Goal: Information Seeking & Learning: Learn about a topic

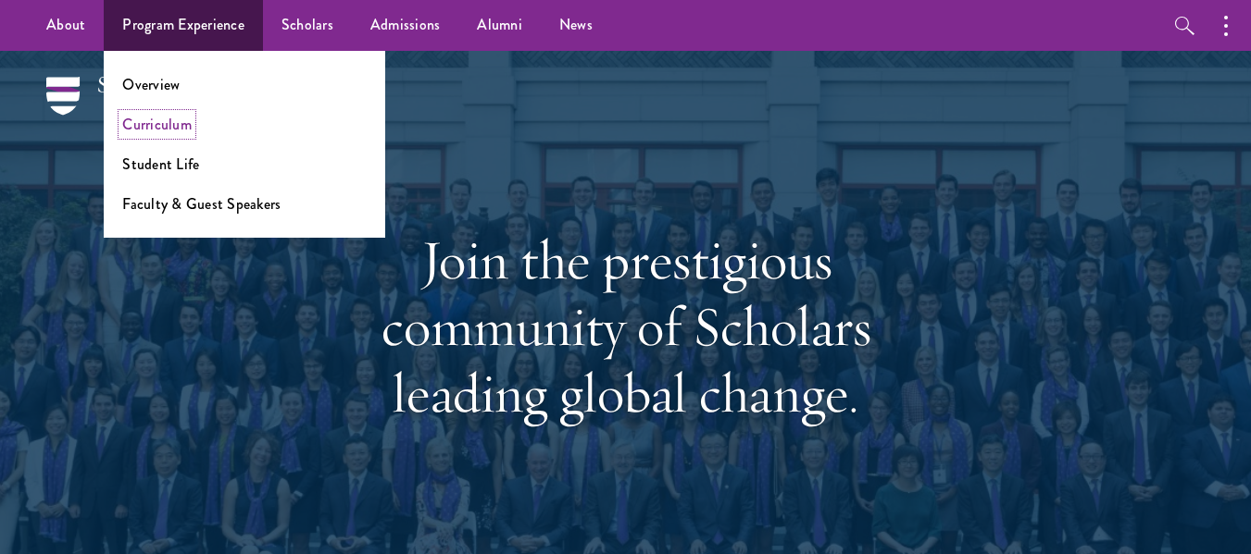
click at [167, 133] on link "Curriculum" at bounding box center [156, 124] width 69 height 21
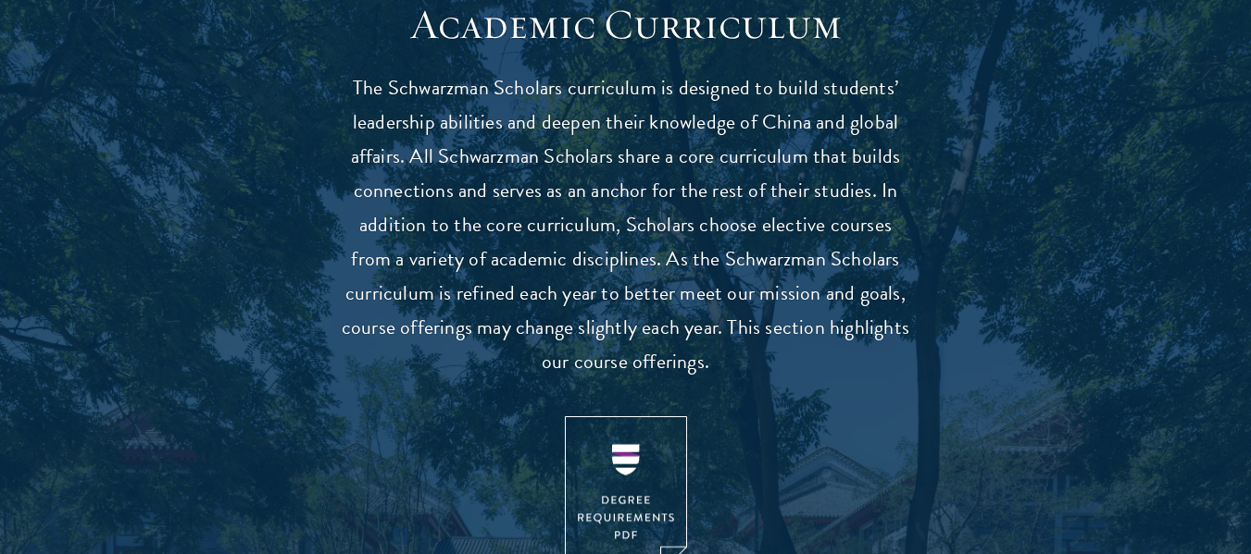
scroll to position [1672, 0]
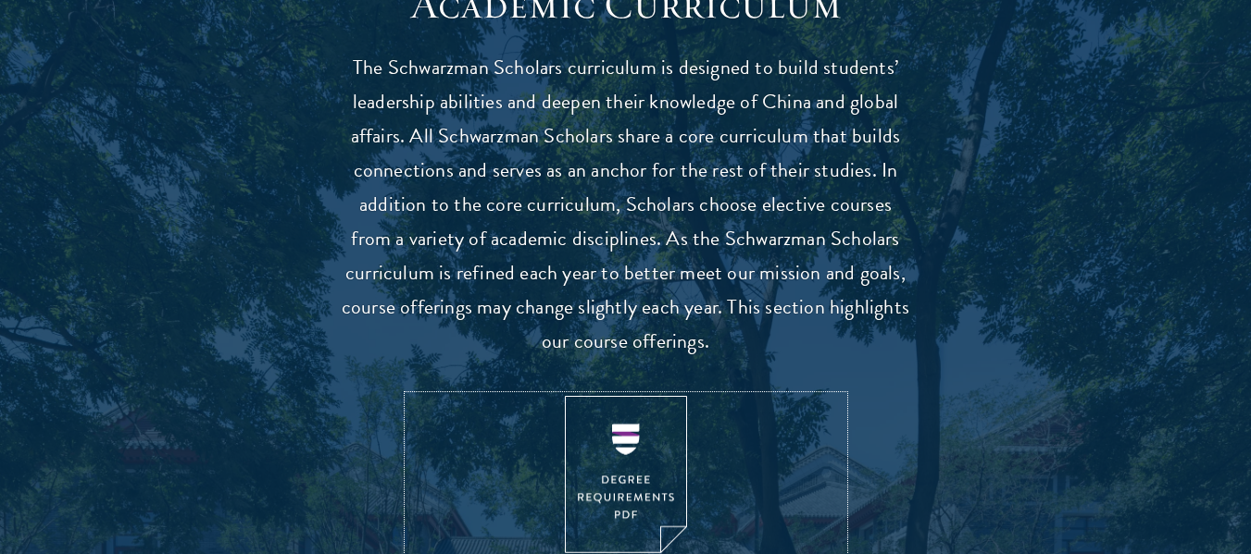
click at [627, 436] on img at bounding box center [626, 475] width 122 height 158
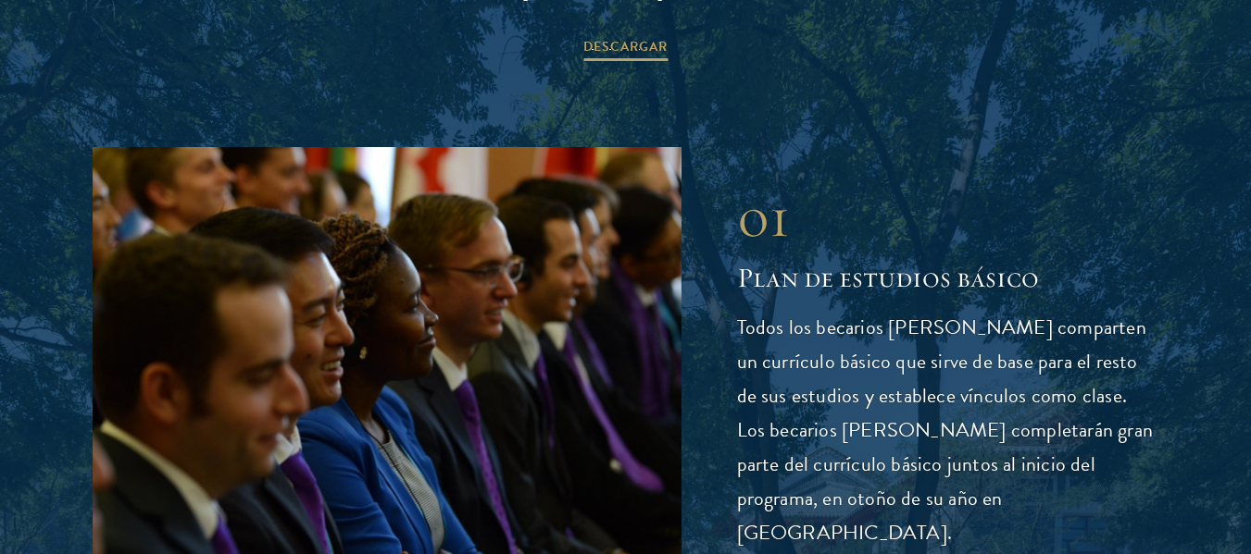
scroll to position [2485, 0]
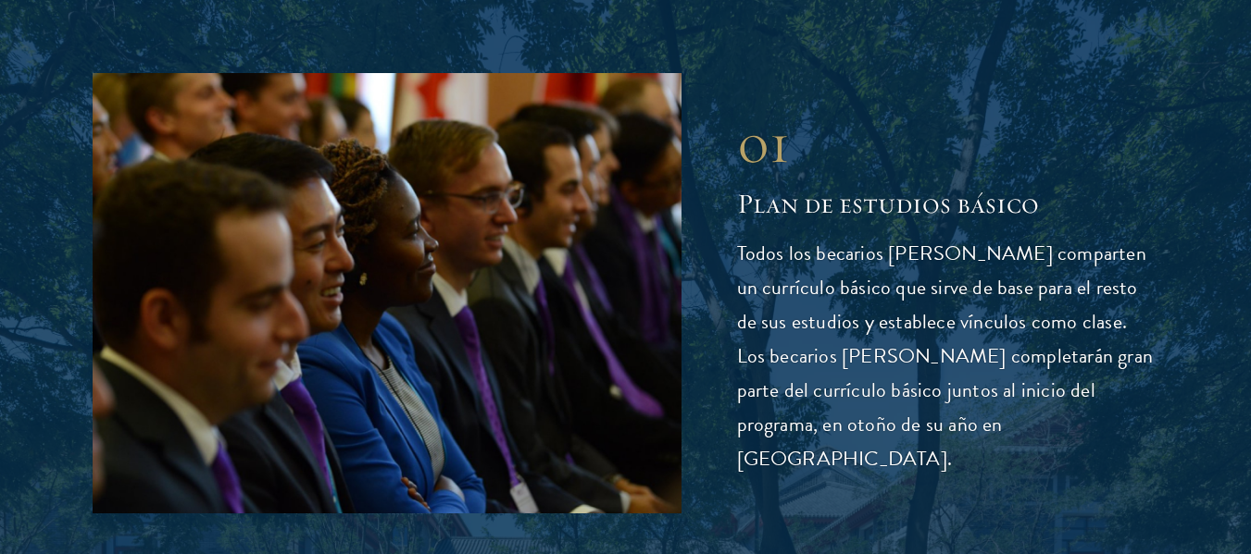
click at [1038, 208] on div "01 Plan de estudios básico Todos los becarios Schwarzman comparten un currículo…" at bounding box center [948, 293] width 422 height 367
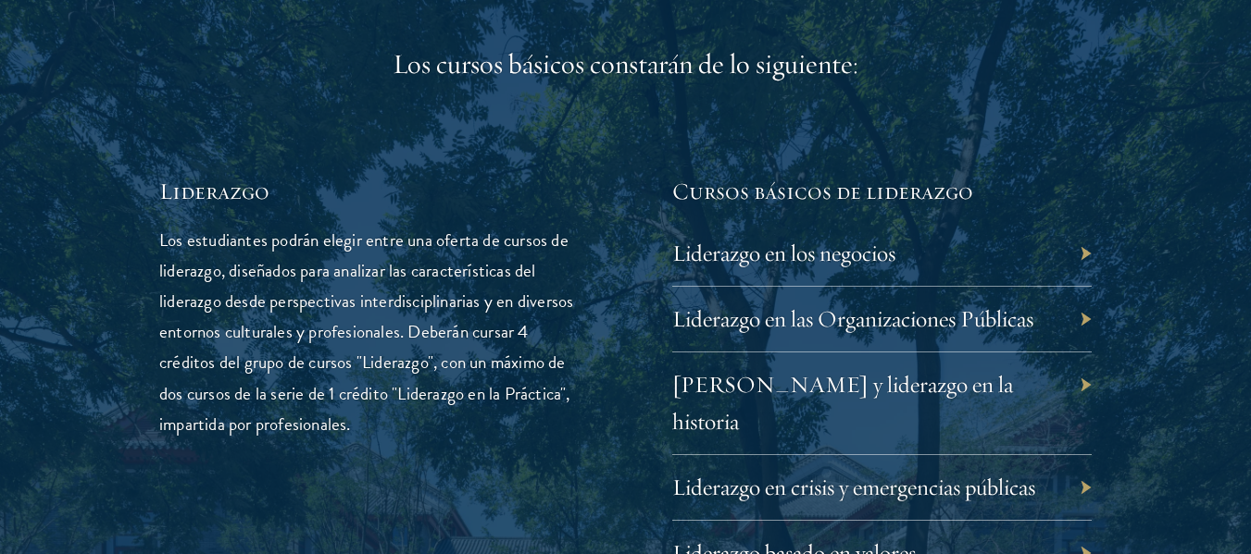
scroll to position [3047, 0]
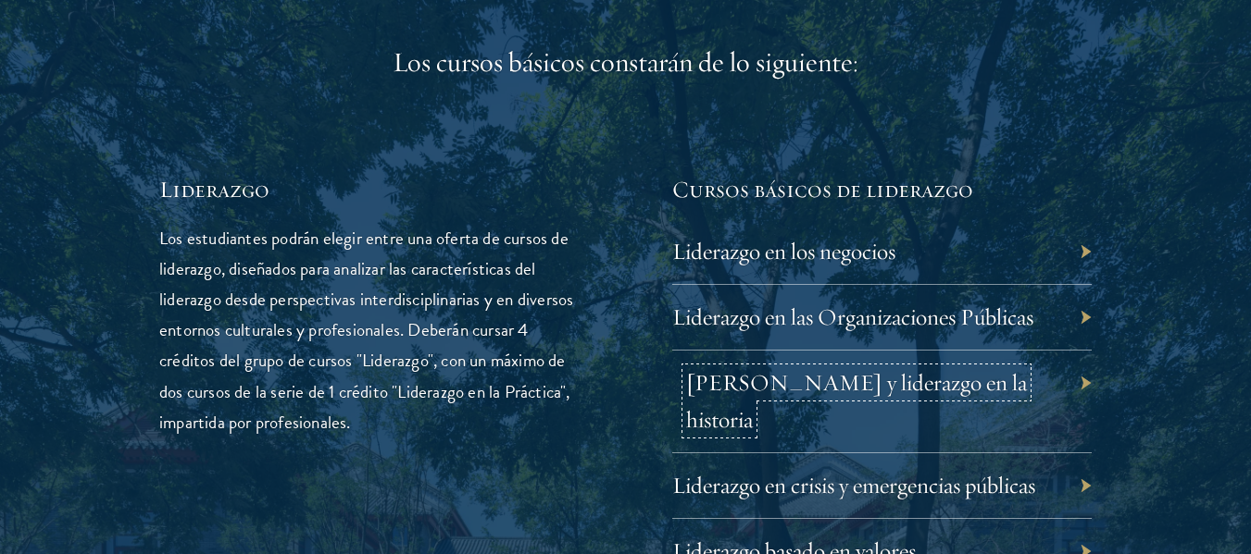
click at [908, 368] on font "Líderes y liderazgo en la historia" at bounding box center [856, 401] width 341 height 66
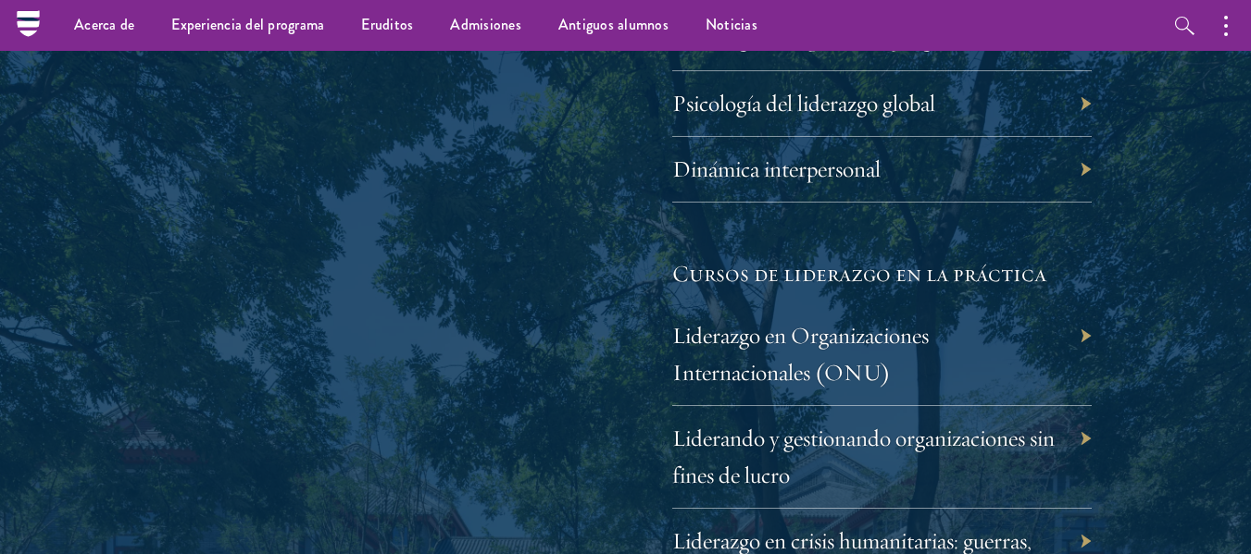
scroll to position [3728, 0]
click at [1026, 529] on font "Liderazgo en crisis humanitarias: guerras, desastres y enfermedades" at bounding box center [865, 562] width 359 height 66
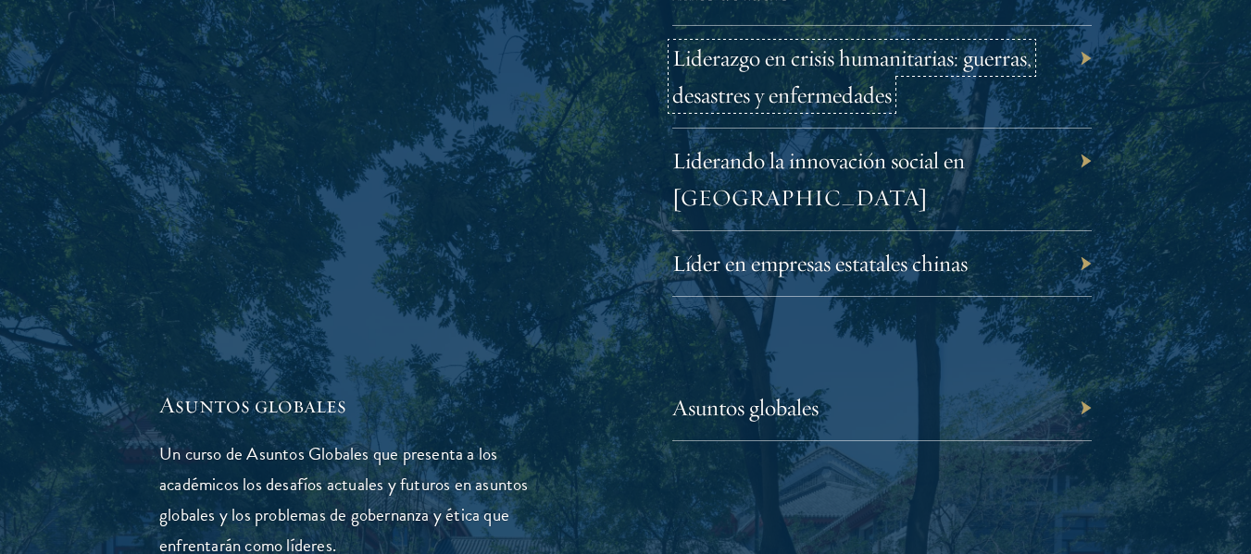
scroll to position [4214, 0]
click at [1072, 375] on div "Asuntos globales" at bounding box center [882, 408] width 420 height 66
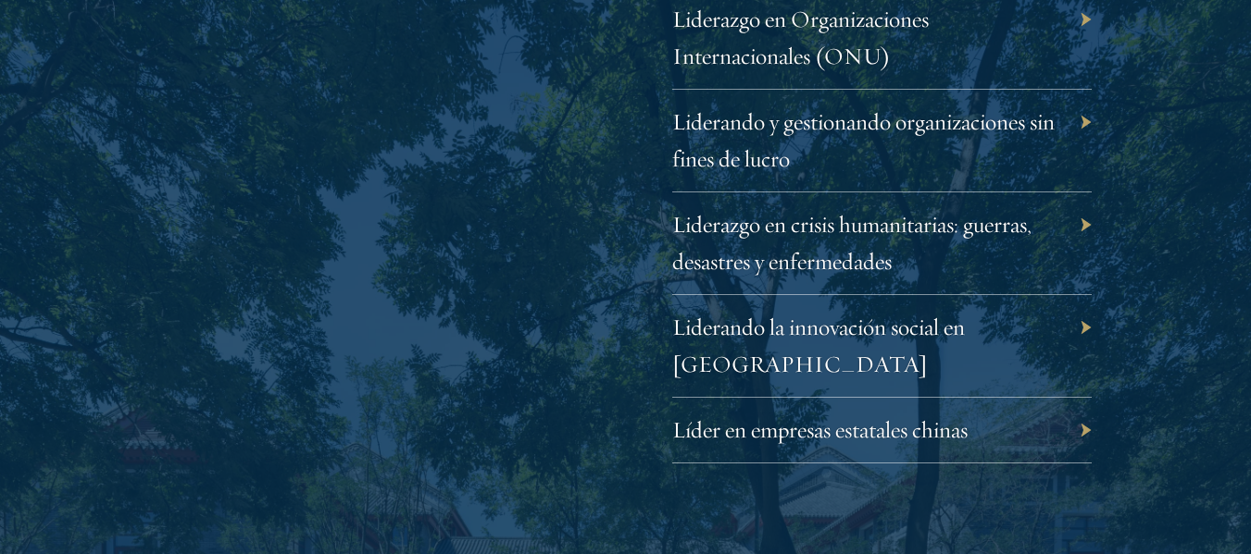
scroll to position [4094, 0]
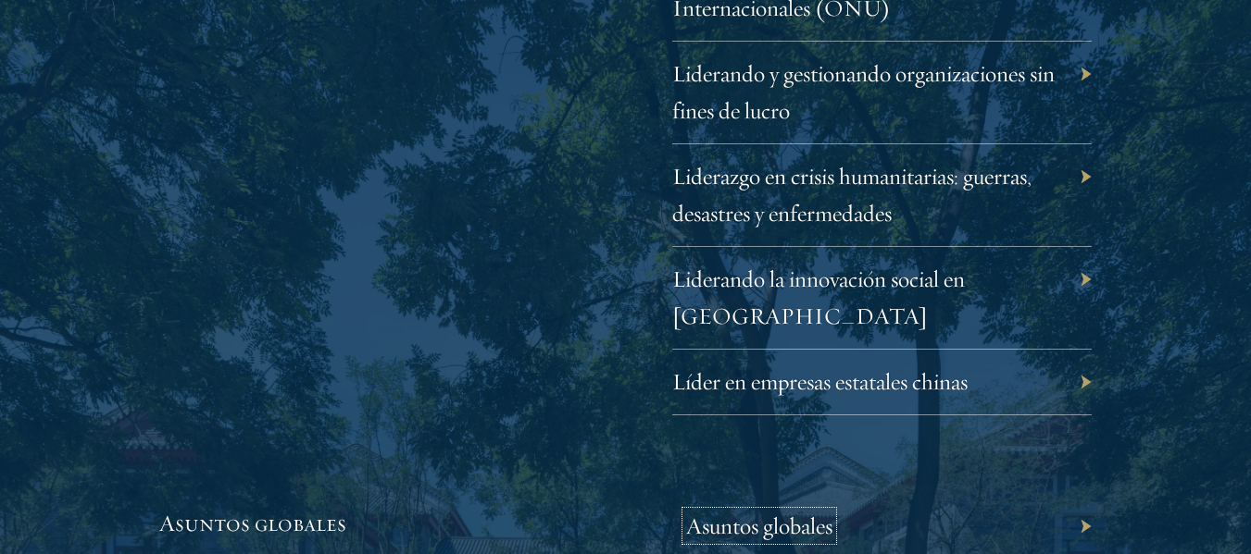
click at [778, 512] on font "Asuntos globales" at bounding box center [759, 526] width 146 height 29
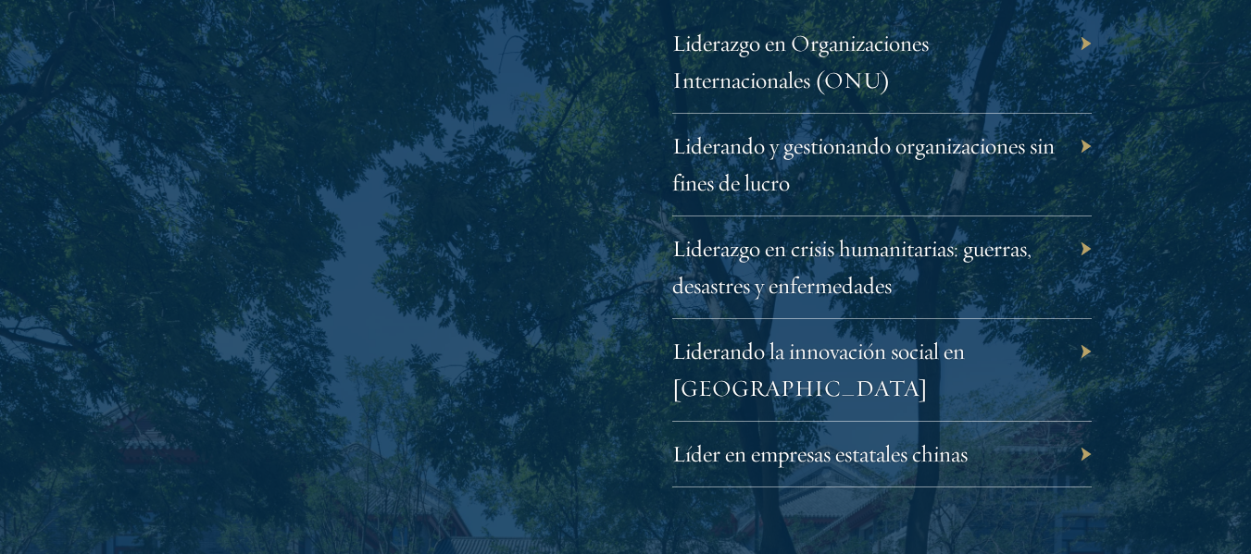
scroll to position [4023, 0]
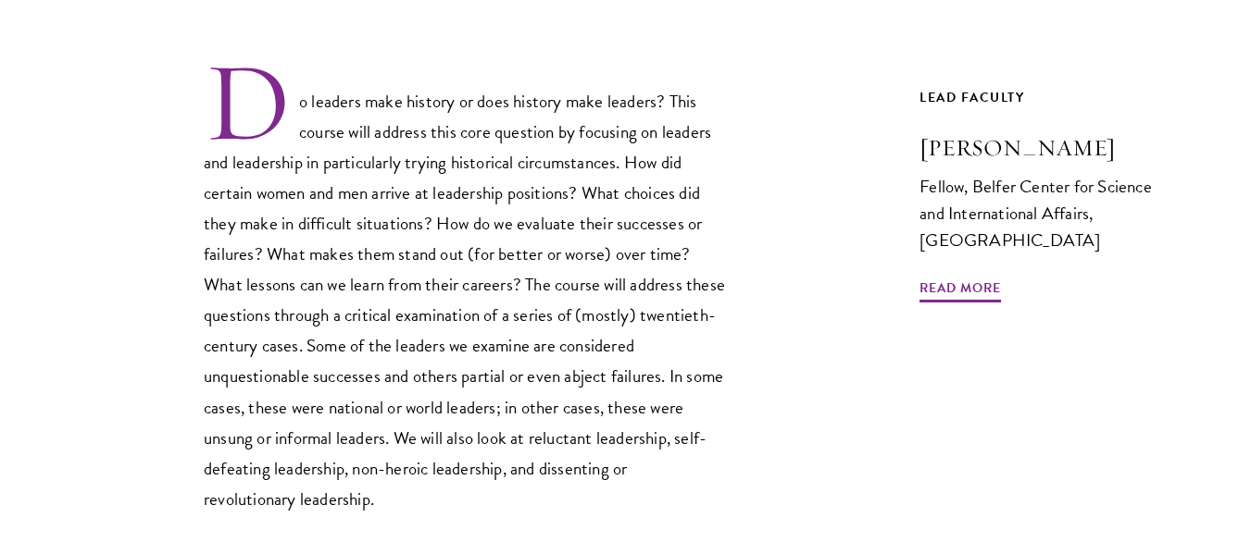
scroll to position [585, 0]
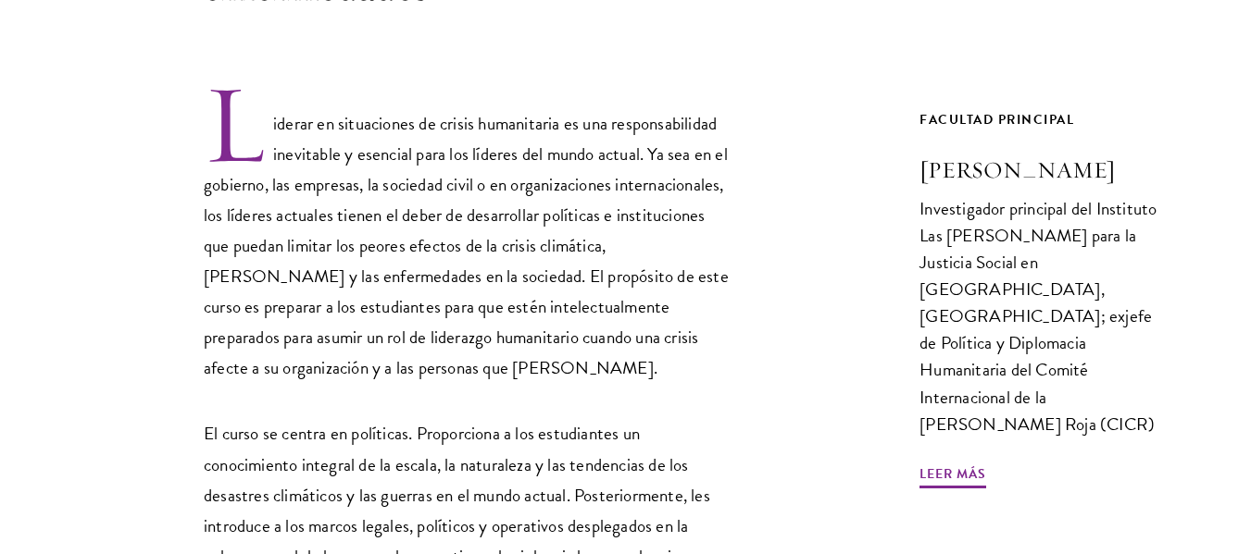
scroll to position [589, 0]
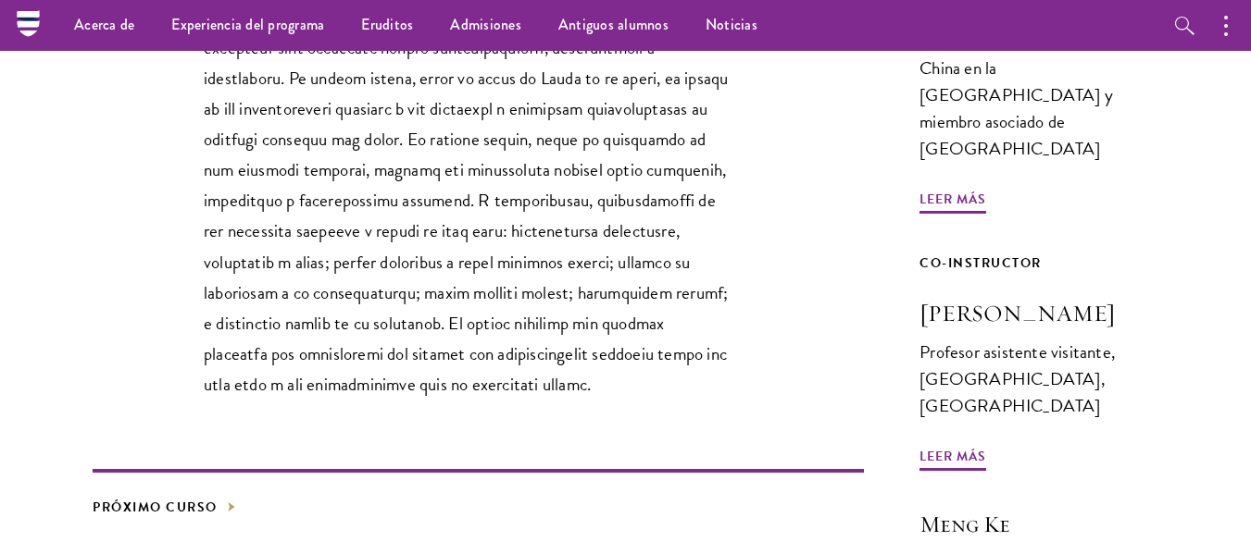
scroll to position [636, 0]
